Goal: Task Accomplishment & Management: Use online tool/utility

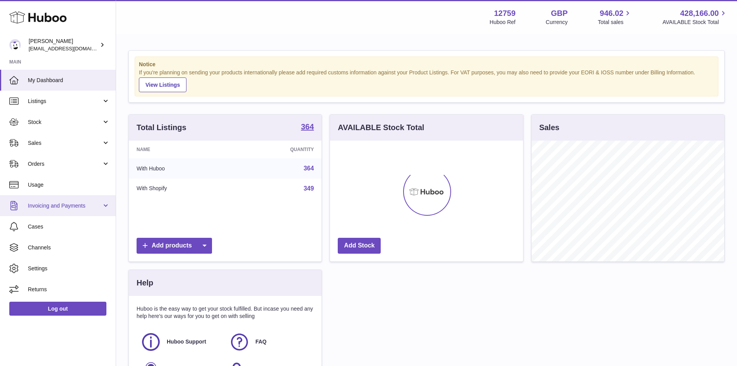
scroll to position [121, 193]
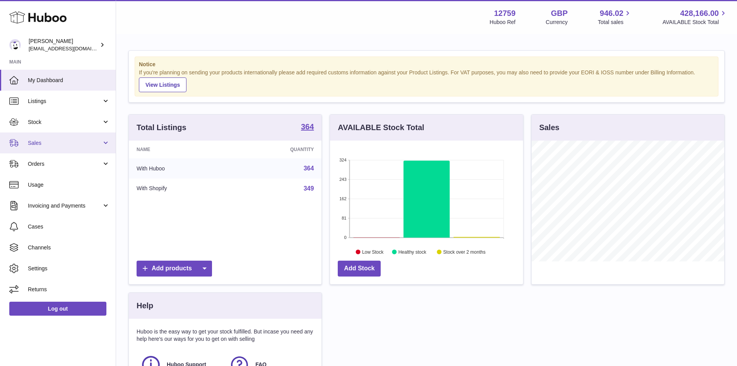
click at [60, 139] on span "Sales" at bounding box center [65, 142] width 74 height 7
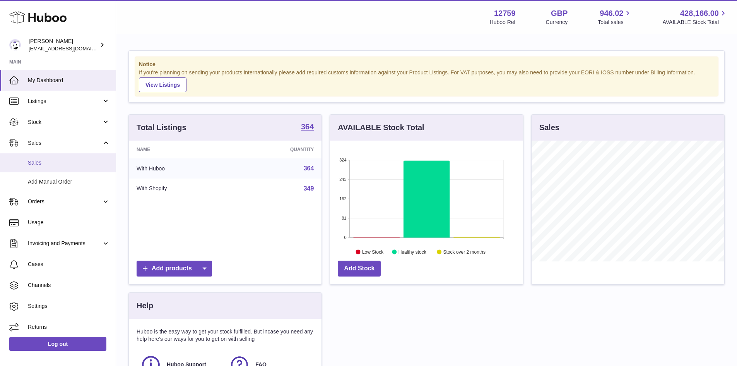
click at [70, 165] on span "Sales" at bounding box center [69, 162] width 82 height 7
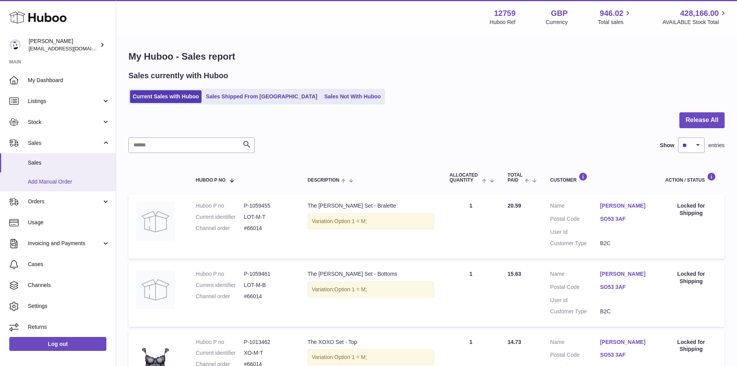
click at [52, 181] on span "Add Manual Order" at bounding box center [69, 181] width 82 height 7
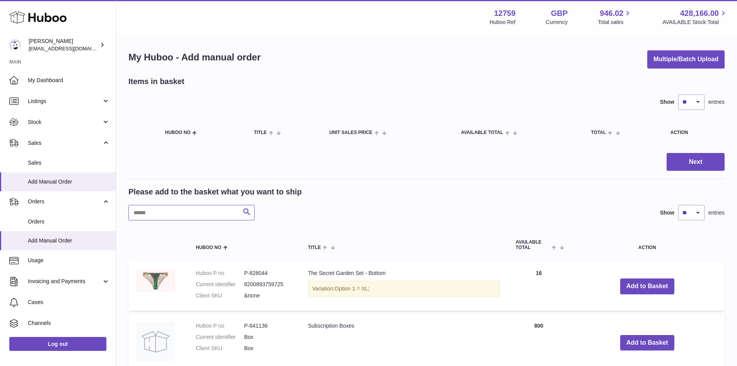
click at [209, 212] on input "text" at bounding box center [192, 212] width 126 height 15
paste input "*******"
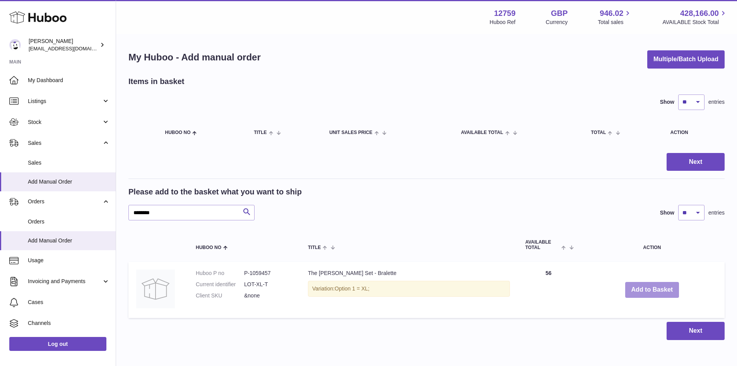
click at [643, 289] on button "Add to Basket" at bounding box center [652, 290] width 54 height 16
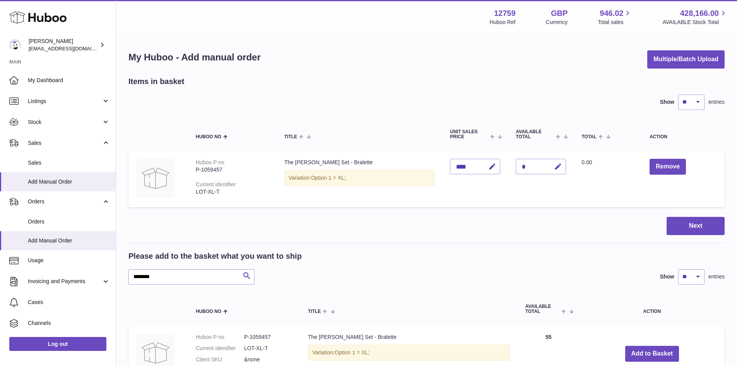
drag, startPoint x: 152, startPoint y: 258, endPoint x: 166, endPoint y: 271, distance: 18.4
click at [152, 258] on h2 "Please add to the basket what you want to ship" at bounding box center [215, 256] width 173 height 10
drag, startPoint x: 166, startPoint y: 271, endPoint x: 61, endPoint y: 271, distance: 104.9
click at [61, 271] on div "Huboo [PERSON_NAME] [EMAIL_ADDRESS][DOMAIN_NAME] Main My Dashboard Listings Not…" at bounding box center [368, 232] width 737 height 465
paste input "text"
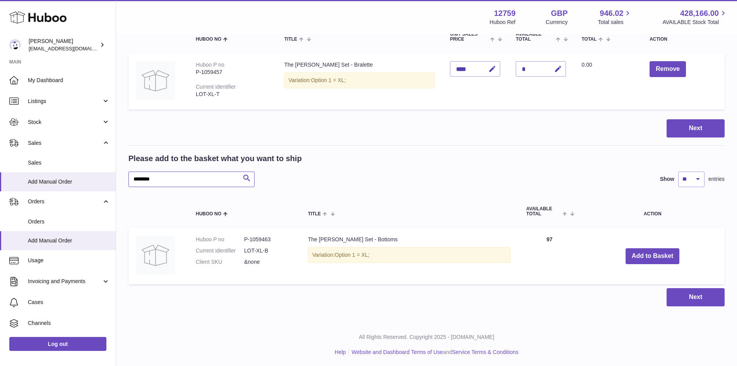
scroll to position [99, 0]
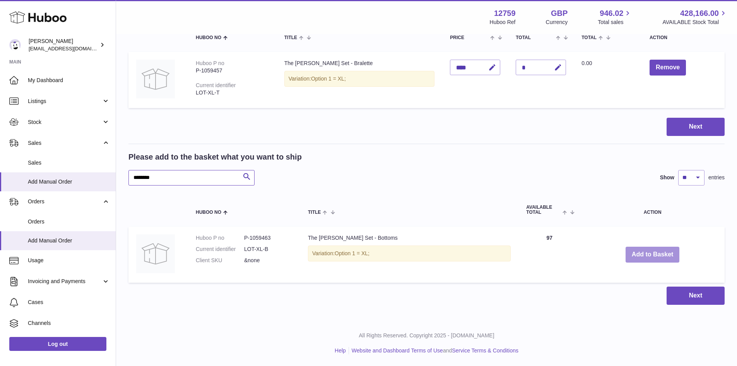
type input "*******"
click at [628, 256] on button "Add to Basket" at bounding box center [653, 255] width 54 height 16
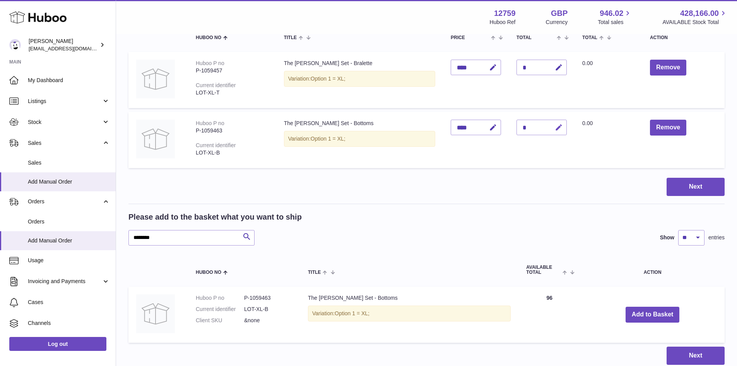
click at [555, 125] on icon "button" at bounding box center [559, 127] width 8 height 8
type input "*"
click at [551, 121] on button "submit" at bounding box center [558, 127] width 15 height 12
drag, startPoint x: 190, startPoint y: 236, endPoint x: -11, endPoint y: 235, distance: 200.9
click at [0, 235] on html ".st0{fill:#141414;}" at bounding box center [368, 84] width 737 height 366
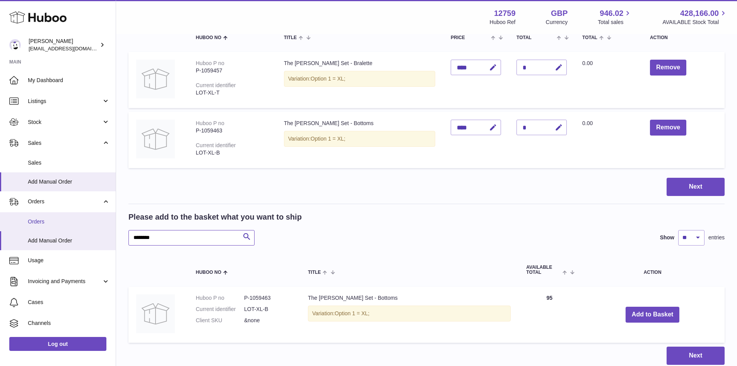
paste input "text"
click at [645, 314] on button "Add to Basket" at bounding box center [652, 315] width 54 height 16
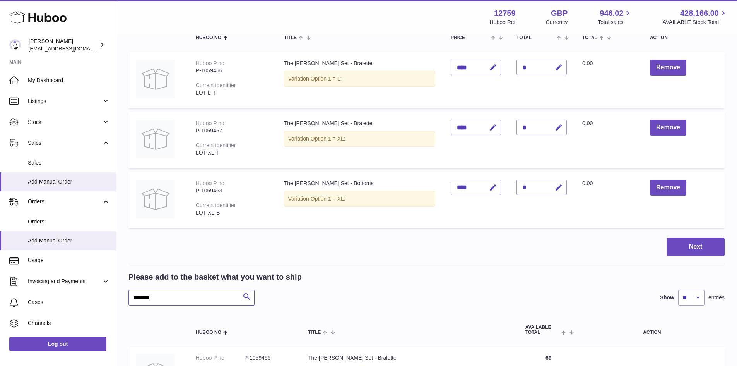
drag, startPoint x: 176, startPoint y: 296, endPoint x: -10, endPoint y: 293, distance: 186.6
click at [0, 267] on html ".st0{fill:#141414;}" at bounding box center [368, 84] width 737 height 366
paste input "text"
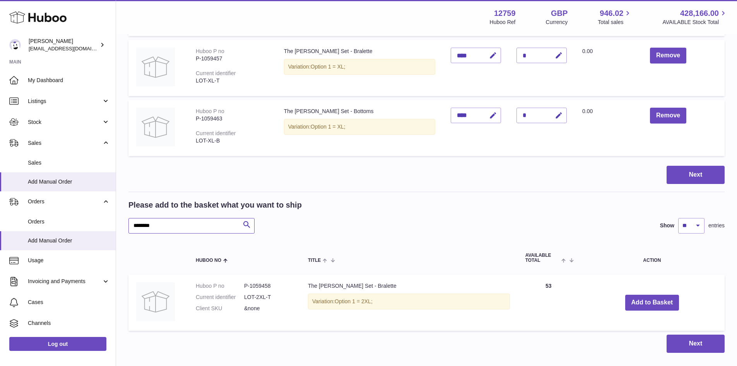
scroll to position [176, 0]
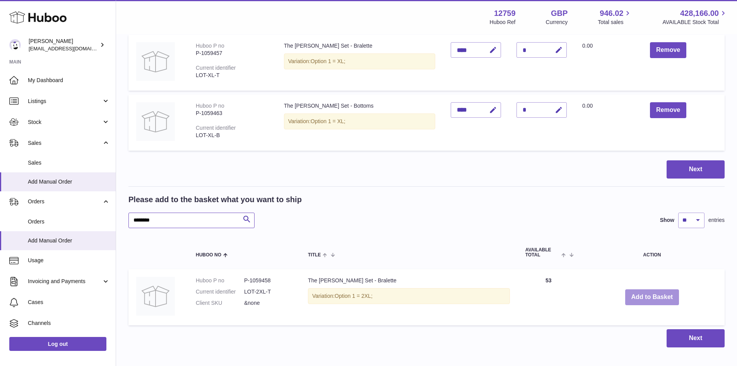
type input "*******"
click at [625, 298] on button "Add to Basket" at bounding box center [652, 297] width 54 height 16
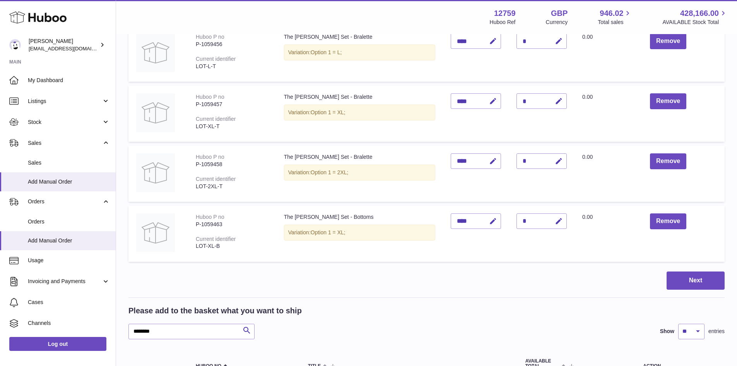
scroll to position [60, 0]
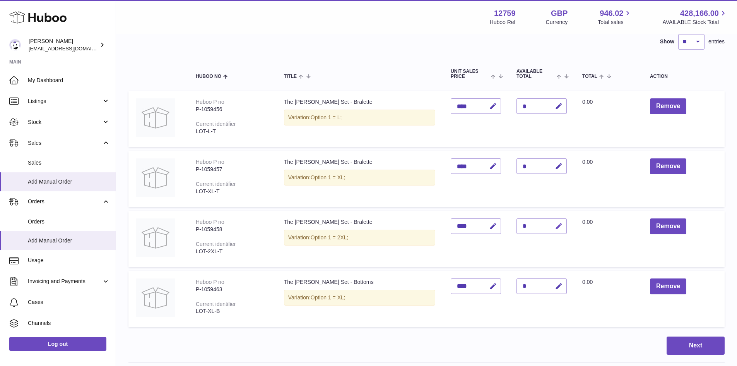
click at [555, 224] on icon "button" at bounding box center [559, 226] width 8 height 8
drag, startPoint x: 524, startPoint y: 226, endPoint x: 478, endPoint y: 229, distance: 46.1
click at [478, 230] on tr "Huboo P no P-1059458 Current identifier LOT-2XL-T The [PERSON_NAME] Set - Brale…" at bounding box center [427, 239] width 596 height 56
type input "*"
click at [593, 334] on div "Items in basket Show ** ** ** *** entries Huboo no Title Unit Sales Price AVAIL…" at bounding box center [427, 269] width 596 height 507
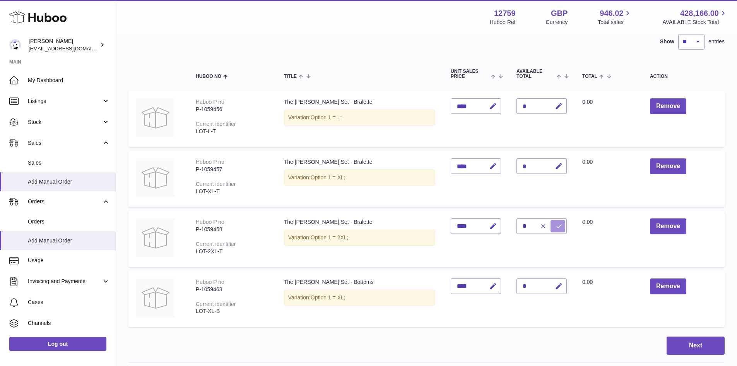
click at [551, 230] on button "submit" at bounding box center [558, 226] width 15 height 12
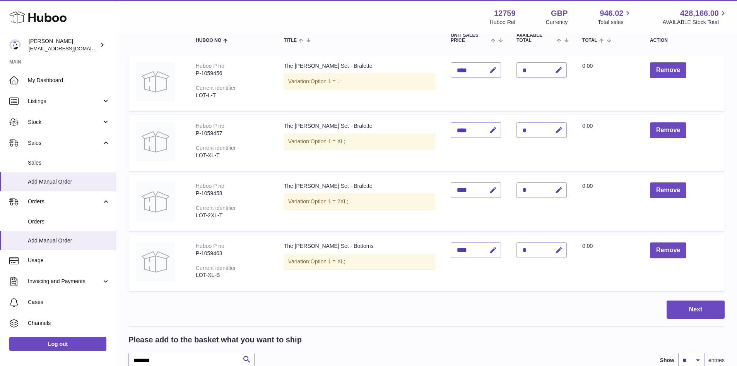
scroll to position [138, 0]
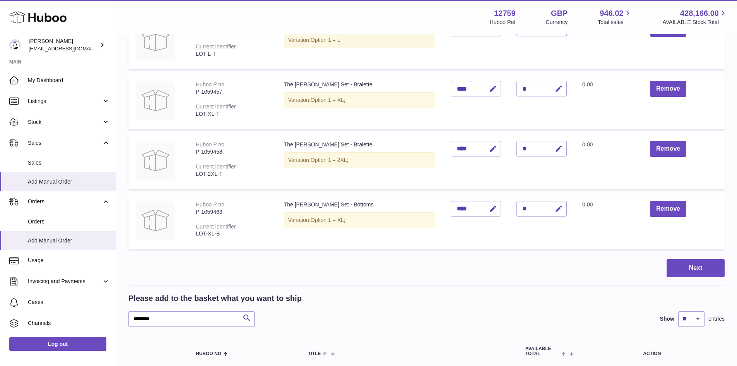
drag, startPoint x: 383, startPoint y: 197, endPoint x: 292, endPoint y: 205, distance: 90.9
click at [292, 205] on td "The [PERSON_NAME] Set - Bottoms Variation: Option 1 = XL;" at bounding box center [359, 221] width 167 height 56
drag, startPoint x: 362, startPoint y: 144, endPoint x: 270, endPoint y: 137, distance: 91.6
click at [270, 137] on tr "Huboo P no P-1059458 Current identifier LOT-2XL-T The [PERSON_NAME] Set - Brale…" at bounding box center [427, 161] width 596 height 56
click at [361, 86] on td "The [PERSON_NAME] Set - Bralette Variation: Option 1 = XL;" at bounding box center [359, 101] width 167 height 56
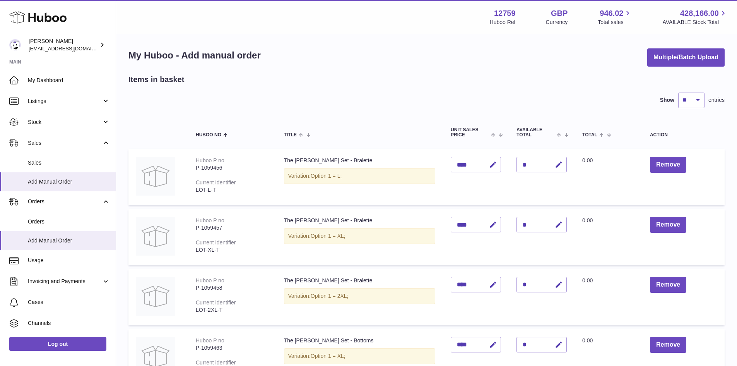
scroll to position [0, 0]
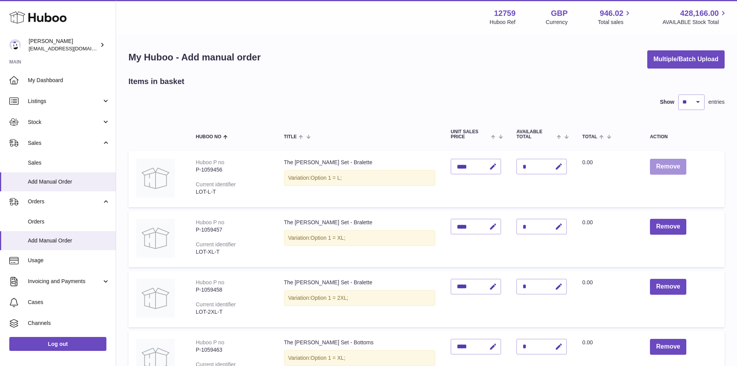
click at [667, 163] on button "Remove" at bounding box center [668, 167] width 36 height 16
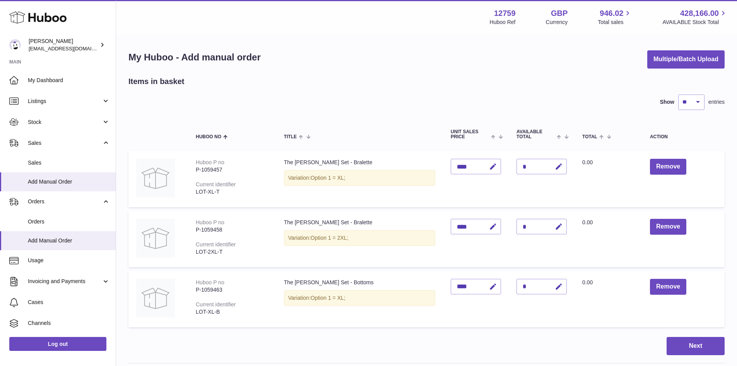
click at [660, 151] on td "Remove" at bounding box center [684, 179] width 82 height 56
click at [666, 163] on button "Remove" at bounding box center [668, 167] width 36 height 16
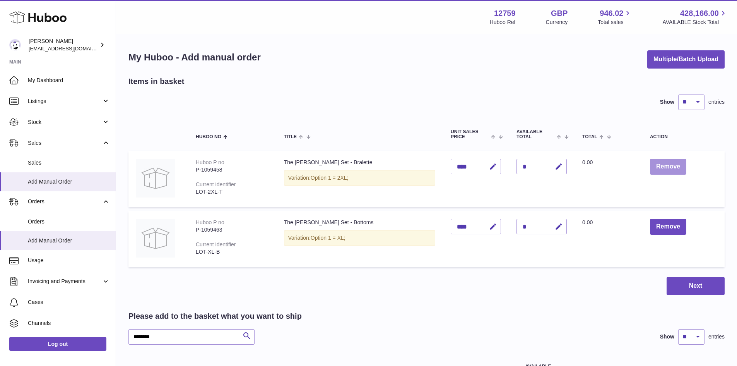
click at [661, 164] on button "Remove" at bounding box center [668, 167] width 36 height 16
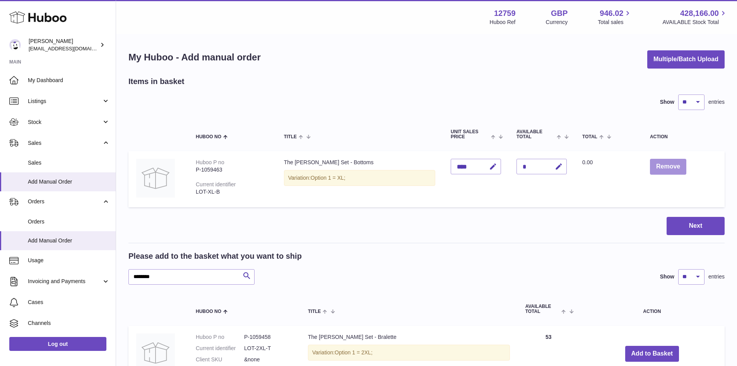
click at [655, 165] on button "Remove" at bounding box center [668, 167] width 36 height 16
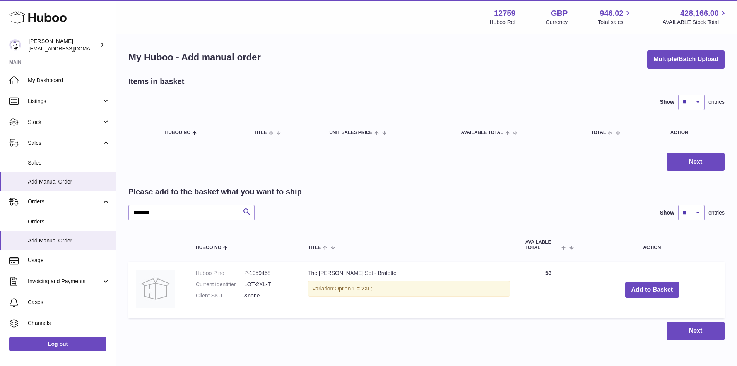
click at [429, 56] on div "My Huboo - Add manual order Multiple/Batch Upload" at bounding box center [427, 59] width 596 height 18
